Goal: Communication & Community: Answer question/provide support

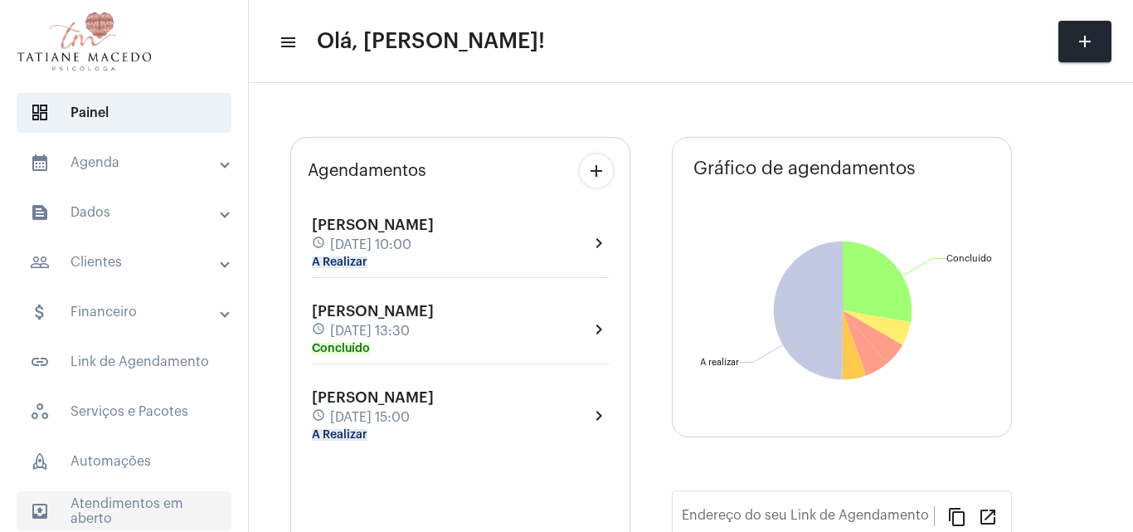
type input "[URL][DOMAIN_NAME]"
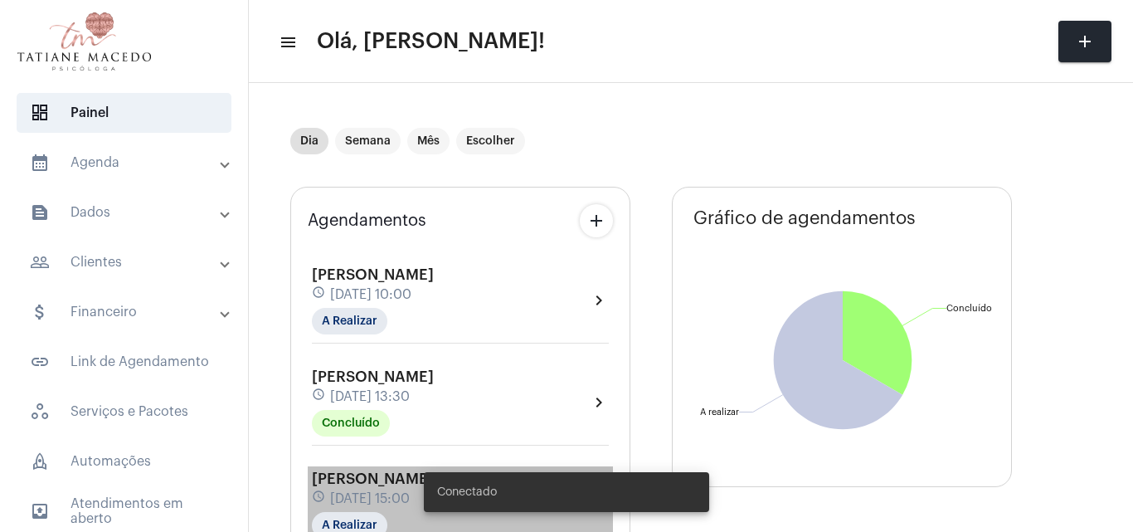
click at [375, 501] on span "[DATE] 15:00" at bounding box center [370, 498] width 80 height 15
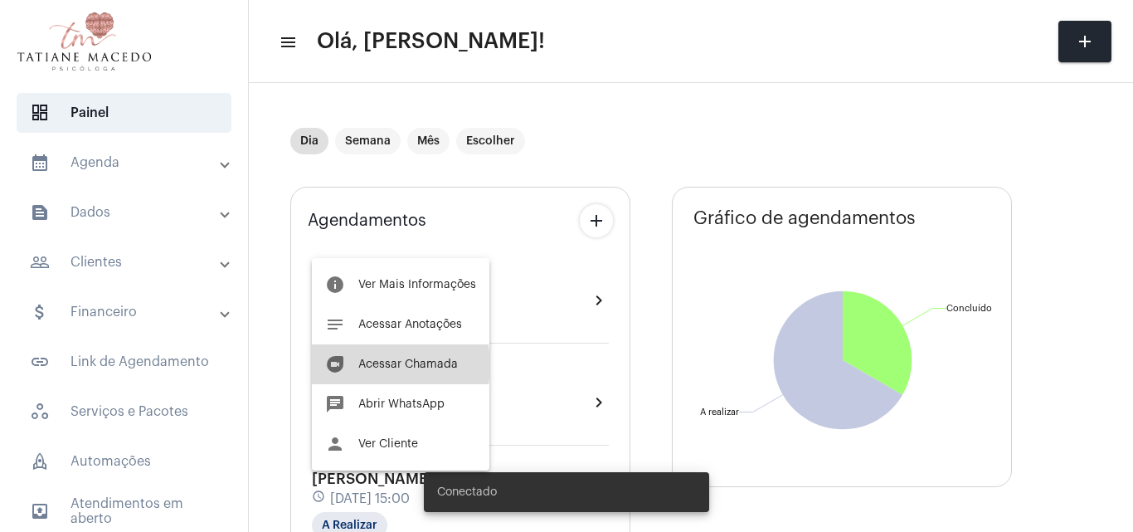
click at [383, 365] on span "Acessar Chamada" at bounding box center [408, 364] width 100 height 12
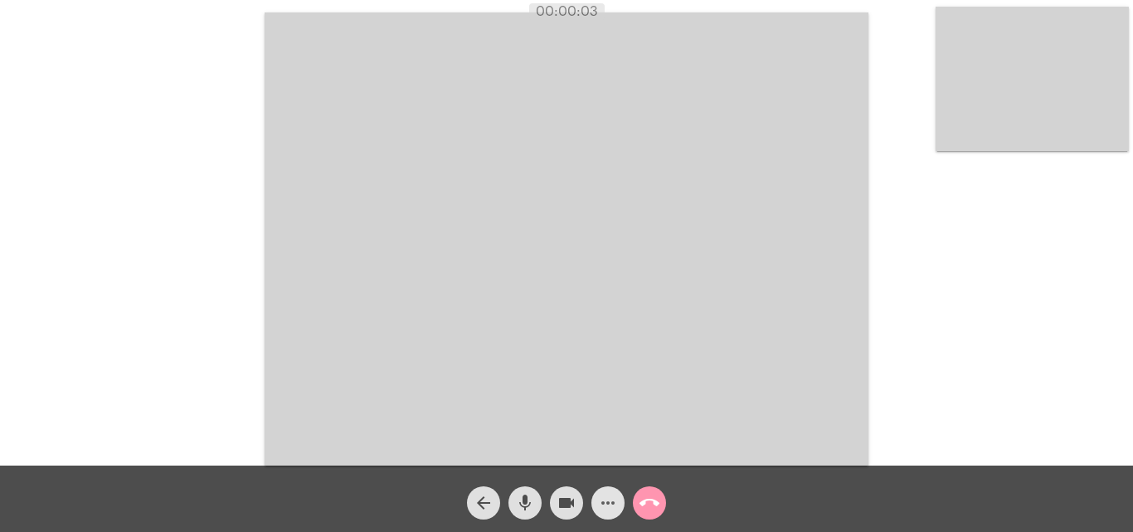
click at [605, 505] on mat-icon "more_horiz" at bounding box center [608, 503] width 20 height 20
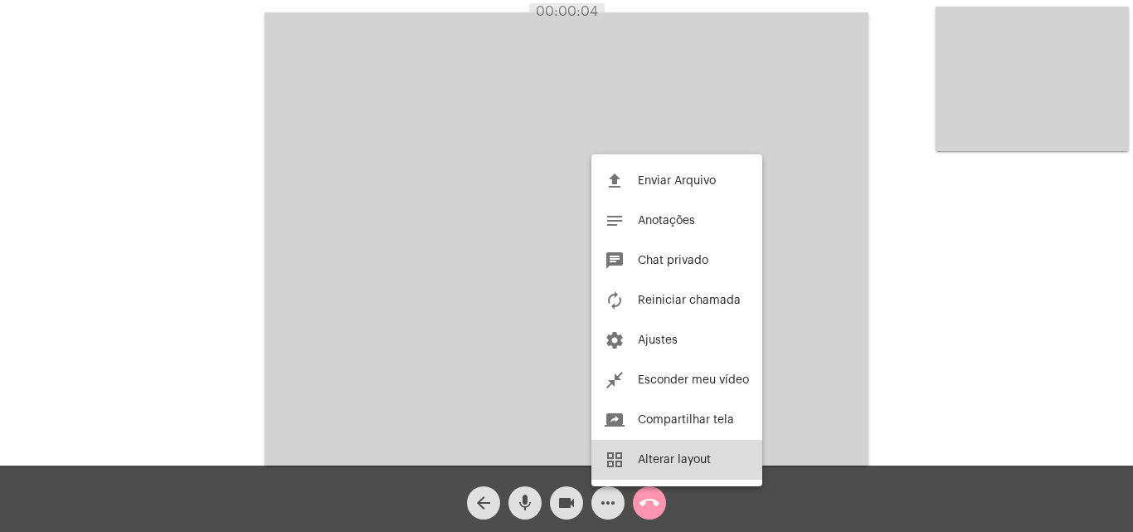
click at [662, 463] on span "Alterar layout" at bounding box center [674, 460] width 73 height 12
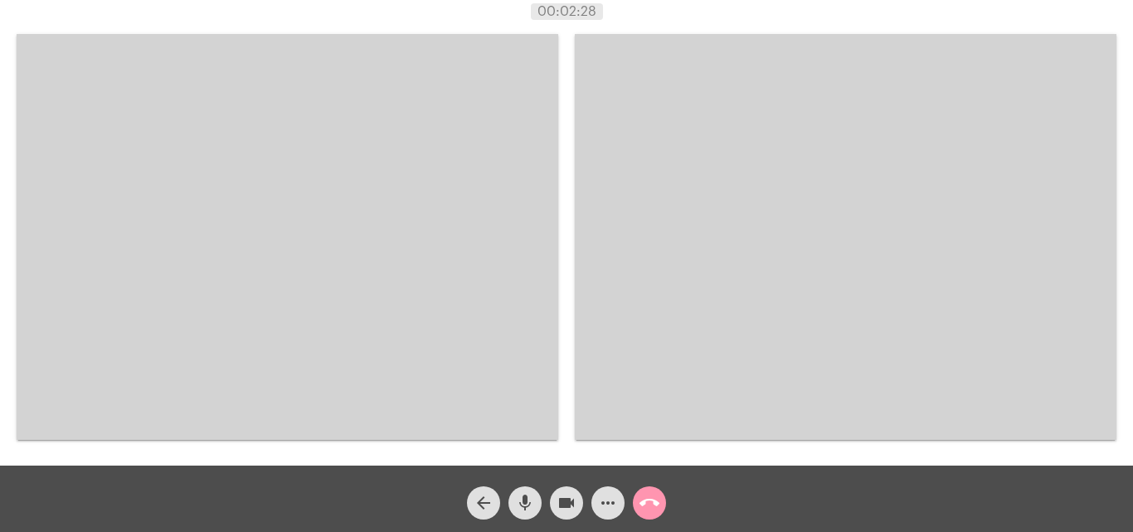
click at [592, 486] on button "more_horiz" at bounding box center [608, 502] width 33 height 33
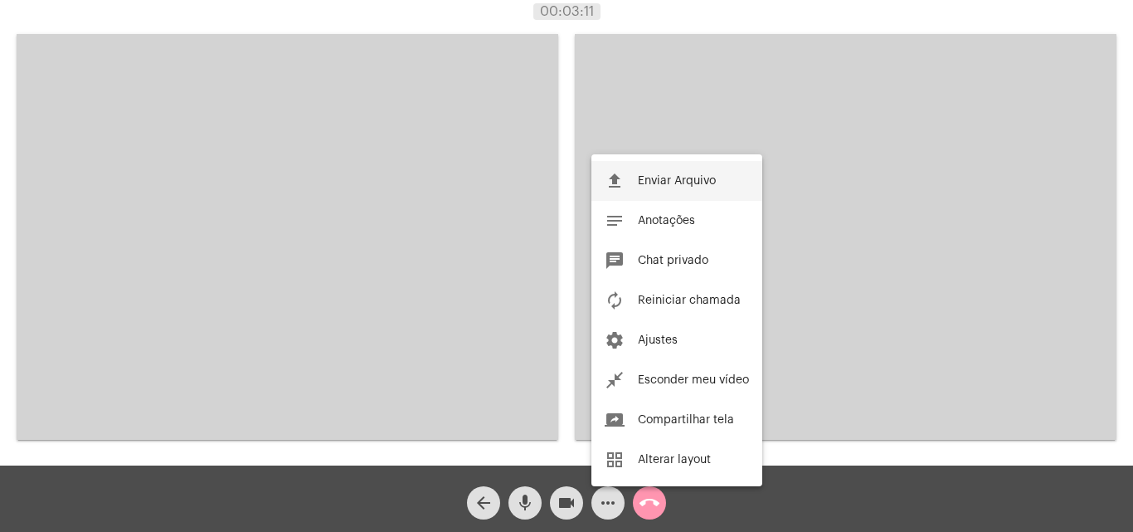
click at [592, 161] on button "file_upload Enviar Arquivo" at bounding box center [677, 181] width 171 height 40
